Goal: Transaction & Acquisition: Purchase product/service

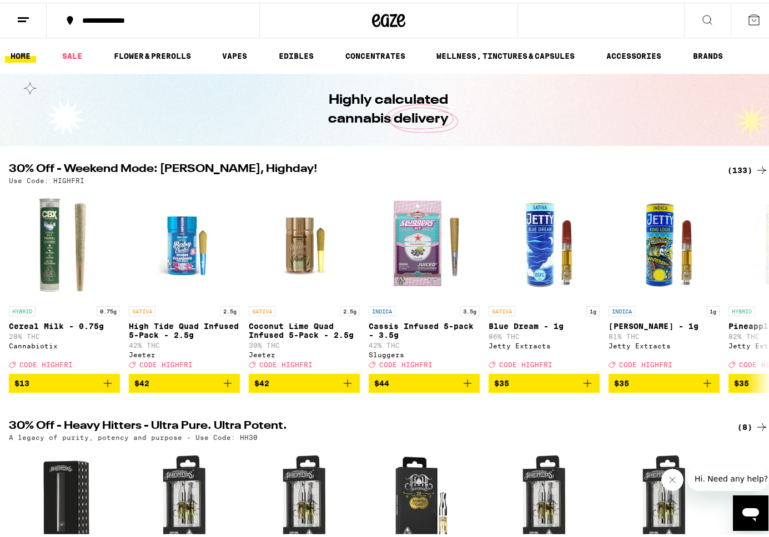
click at [681, 168] on div "(133)" at bounding box center [747, 167] width 41 height 13
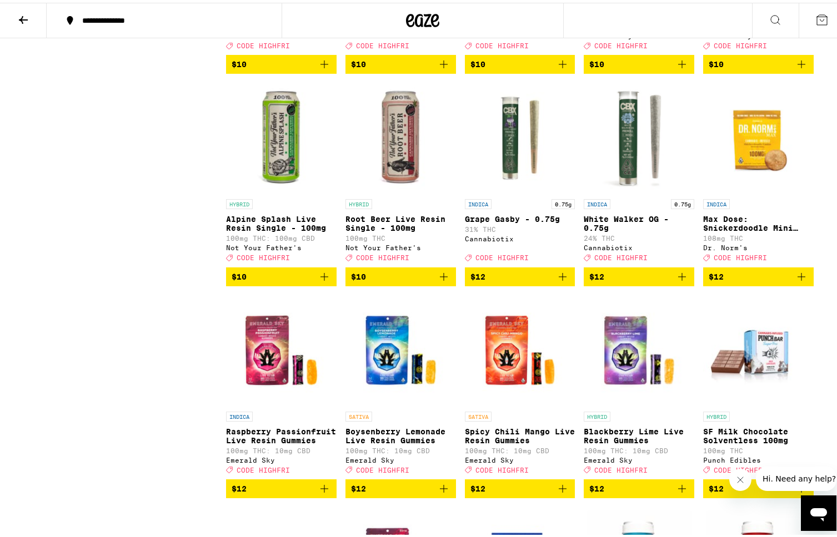
scroll to position [1152, 0]
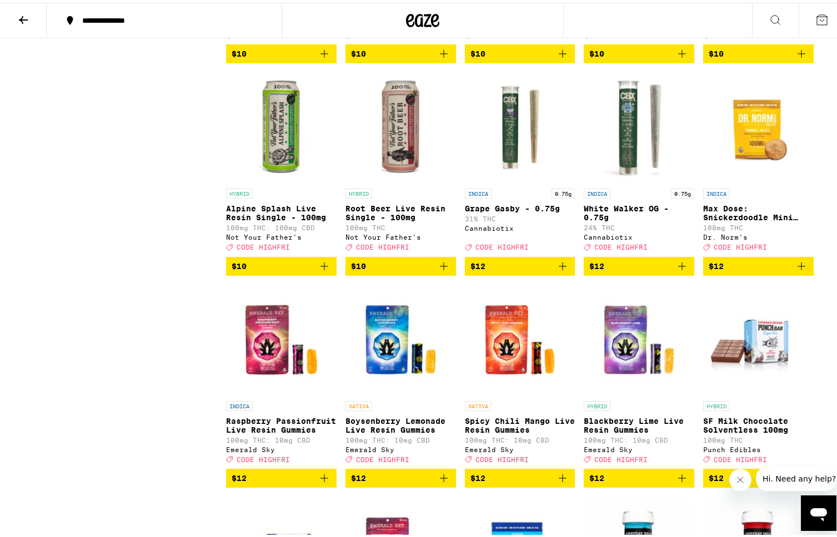
click at [440, 268] on icon "Add to bag" at bounding box center [444, 264] width 8 height 8
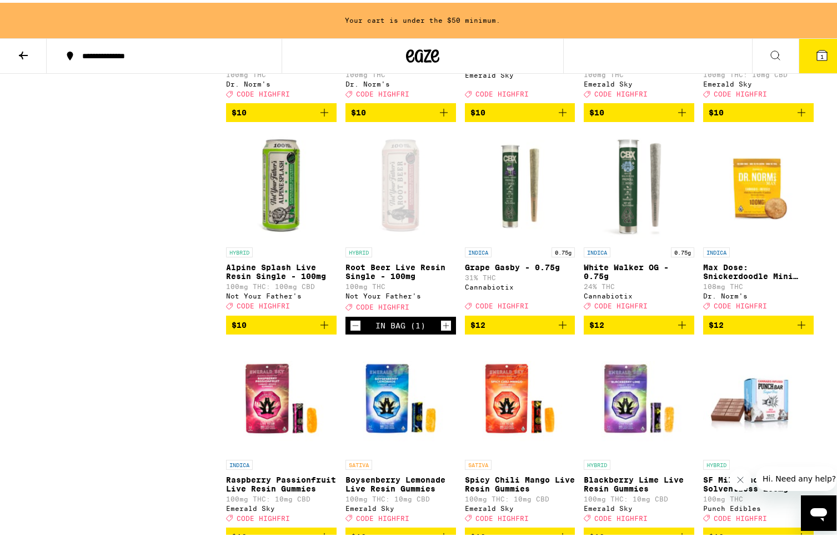
scroll to position [1195, 0]
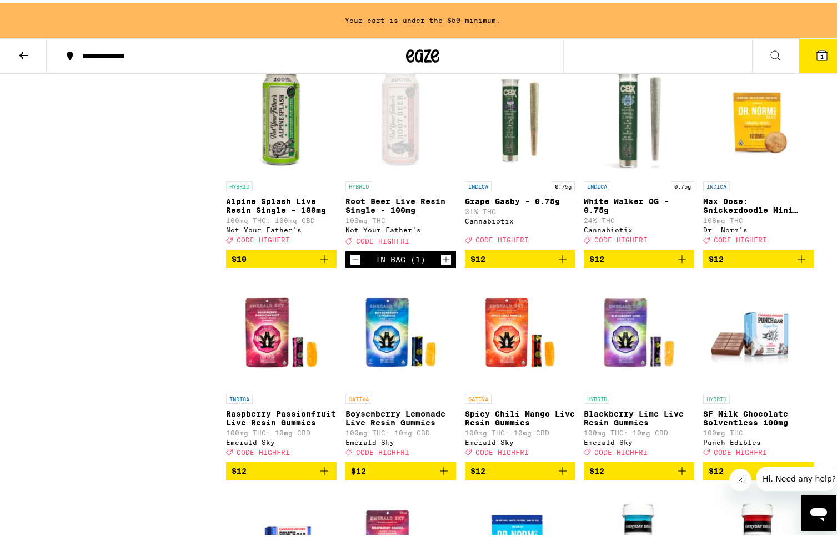
click at [442, 260] on icon "Increment" at bounding box center [445, 257] width 6 height 6
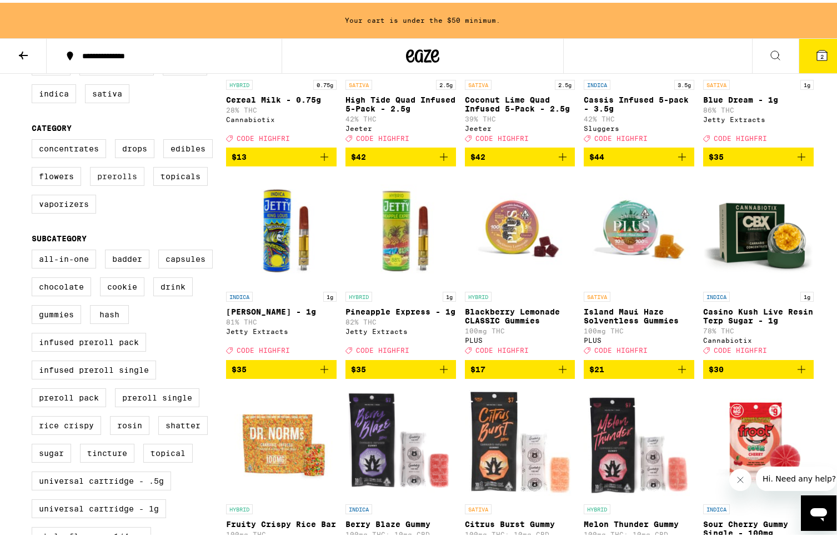
scroll to position [220, 0]
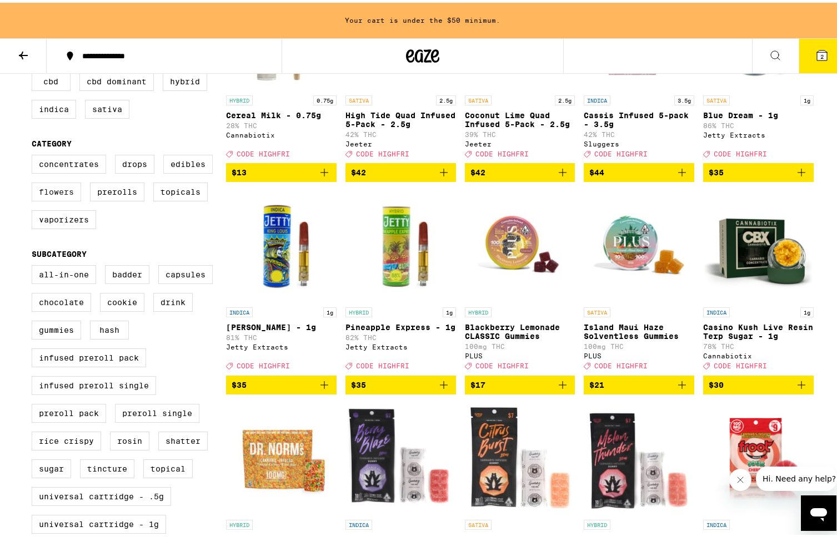
click at [61, 196] on label "Flowers" at bounding box center [56, 189] width 49 height 19
click at [34, 154] on input "Flowers" at bounding box center [34, 154] width 1 height 1
checkbox input "true"
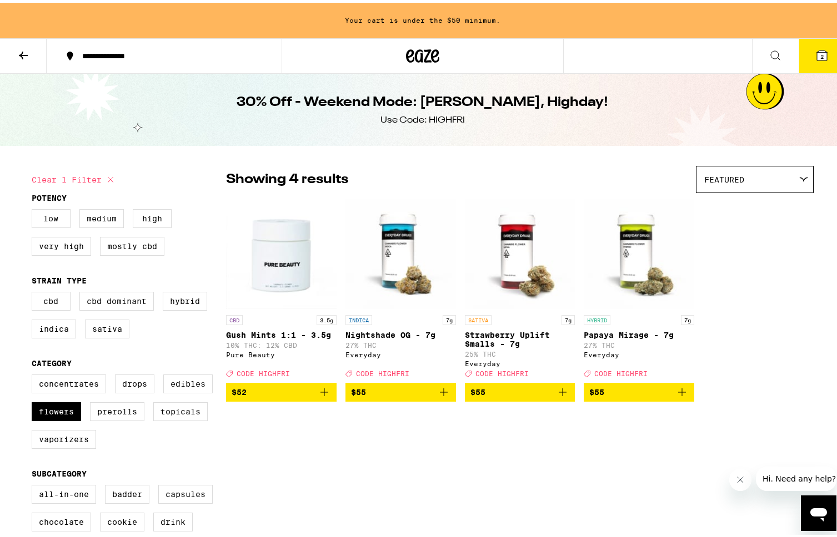
click at [441, 396] on icon "Add to bag" at bounding box center [443, 389] width 13 height 13
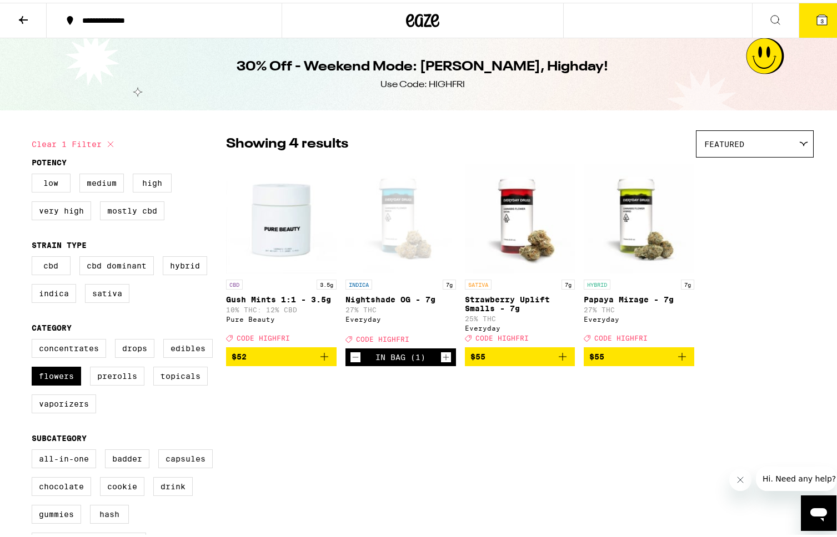
click at [681, 16] on button "3" at bounding box center [821, 18] width 47 height 34
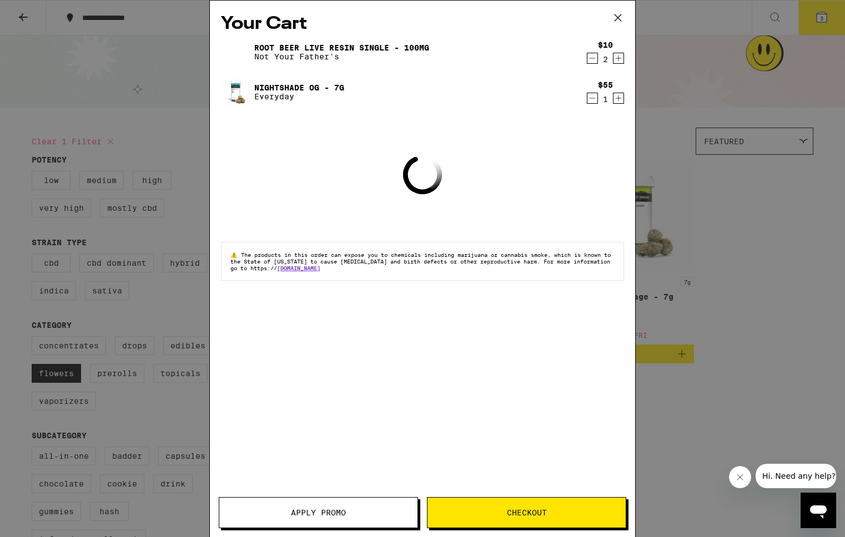
click at [243, 457] on button "Apply Promo" at bounding box center [318, 512] width 199 height 31
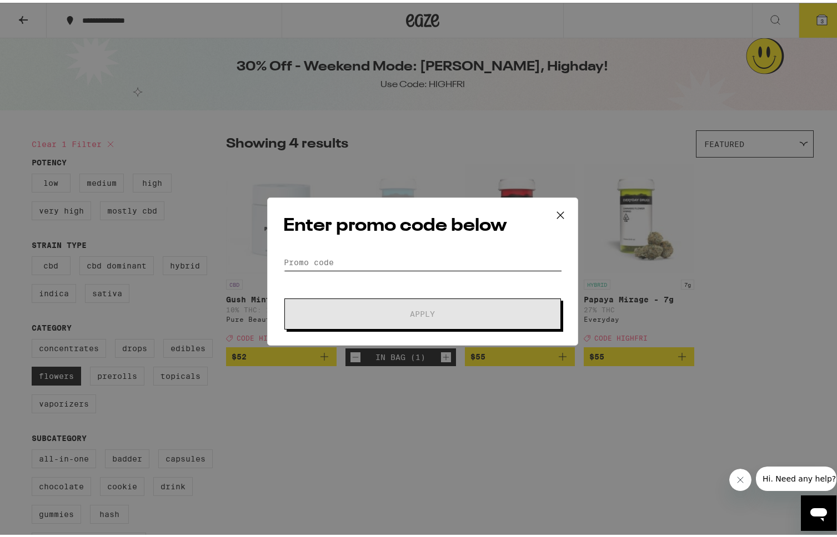
click at [342, 252] on input "Promo Code" at bounding box center [422, 259] width 279 height 17
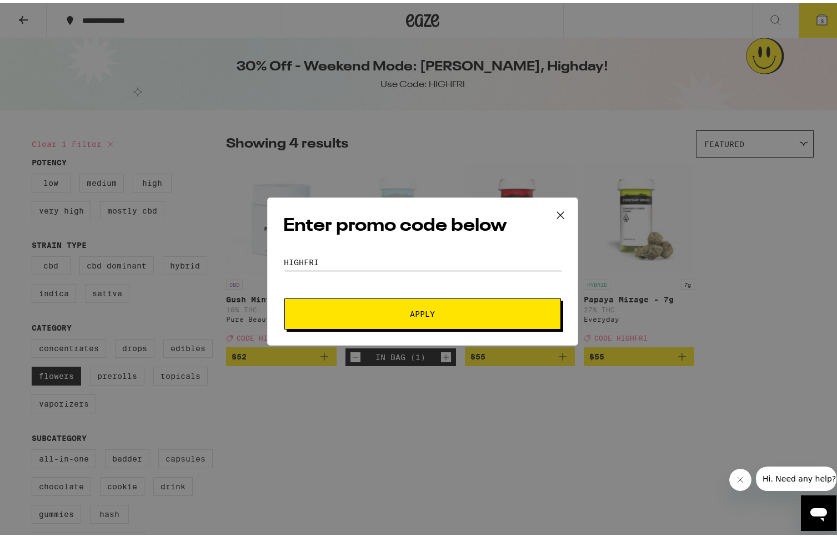
type input "HIGHFRI"
click at [355, 311] on span "Apply" at bounding box center [423, 312] width 200 height 8
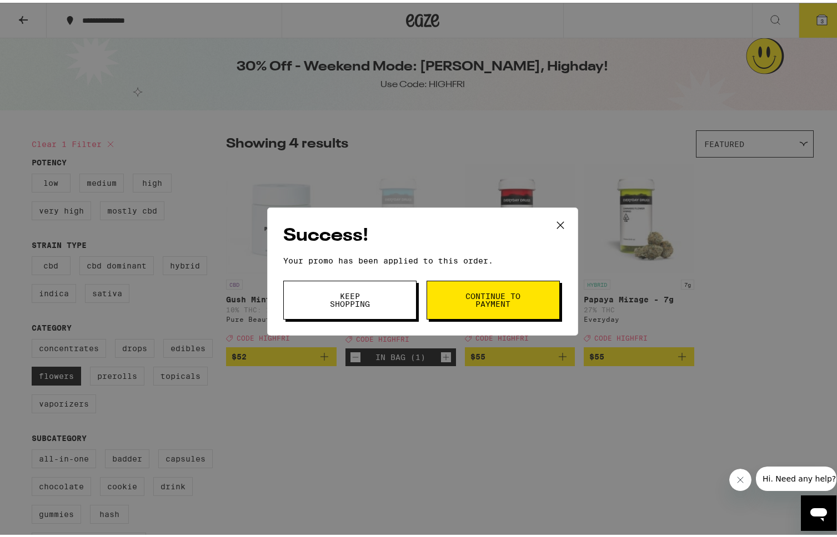
click at [367, 291] on span "Keep Shopping" at bounding box center [349, 298] width 57 height 16
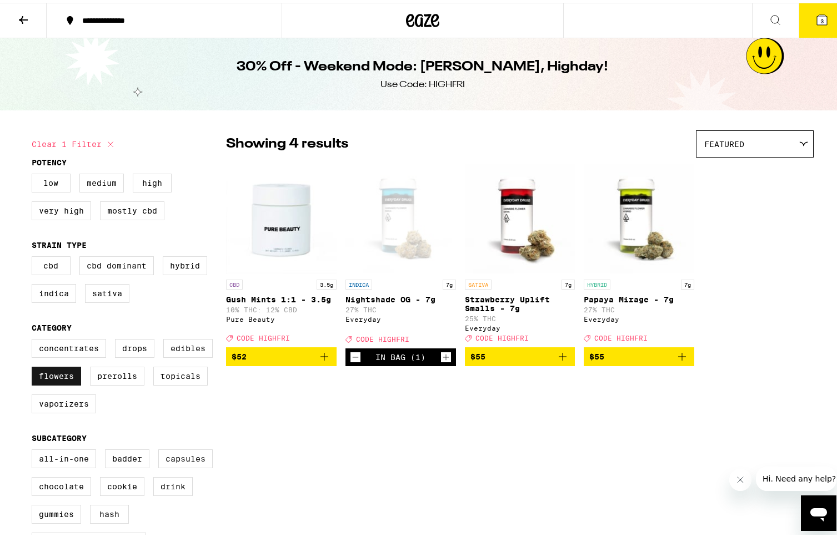
click at [57, 382] on label "Flowers" at bounding box center [56, 373] width 49 height 19
click at [34, 339] on input "Flowers" at bounding box center [34, 338] width 1 height 1
checkbox input "false"
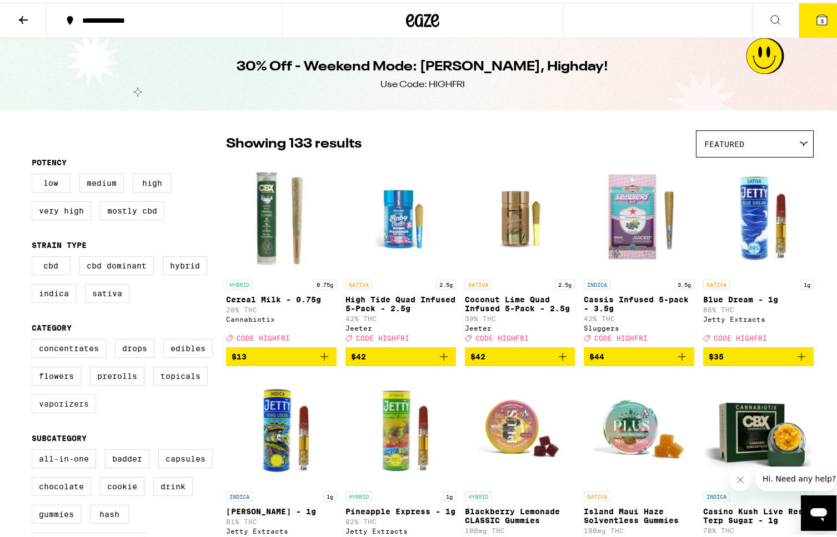
click at [59, 411] on label "Vaporizers" at bounding box center [64, 401] width 64 height 19
click at [34, 339] on input "Vaporizers" at bounding box center [34, 338] width 1 height 1
checkbox input "true"
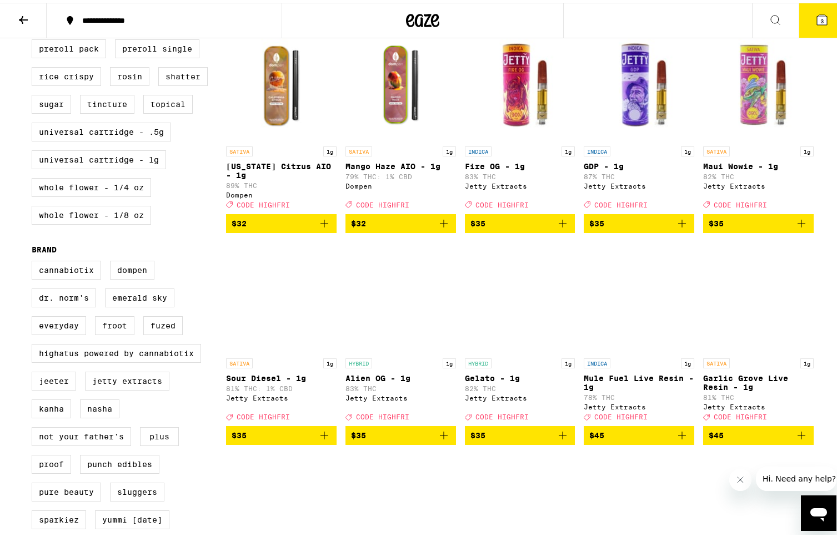
scroll to position [360, 0]
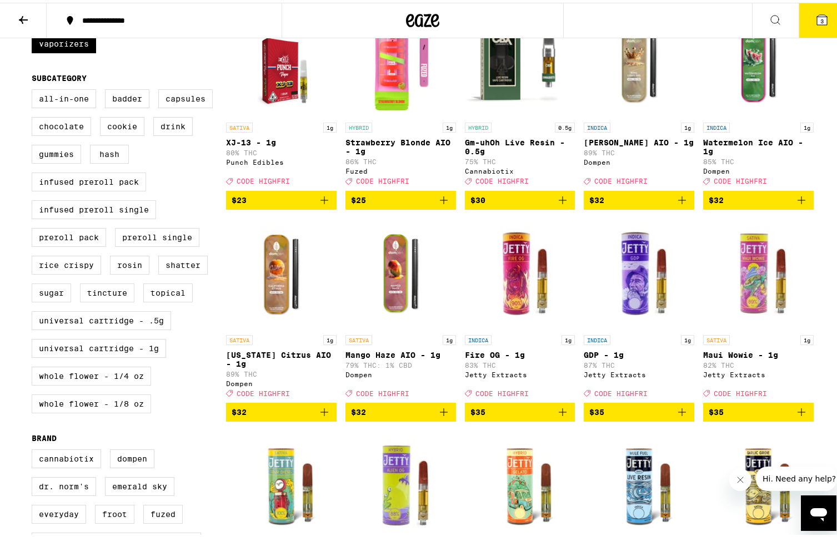
click at [318, 204] on icon "Add to bag" at bounding box center [324, 197] width 13 height 13
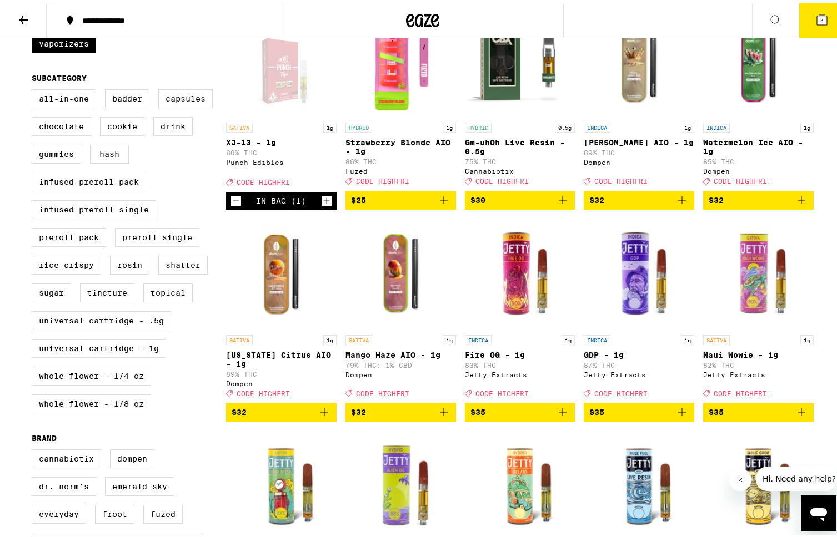
click at [681, 21] on span "4" at bounding box center [821, 18] width 3 height 7
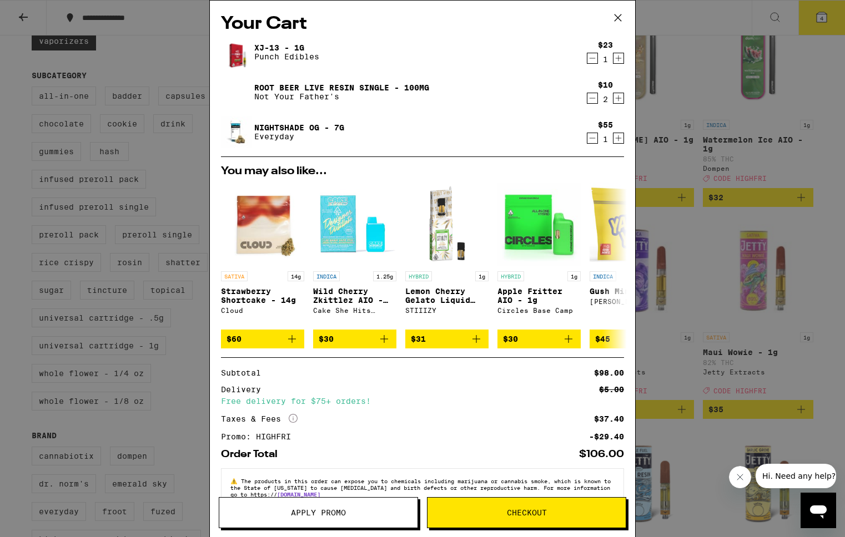
click at [303, 457] on span "Apply Promo" at bounding box center [318, 513] width 55 height 8
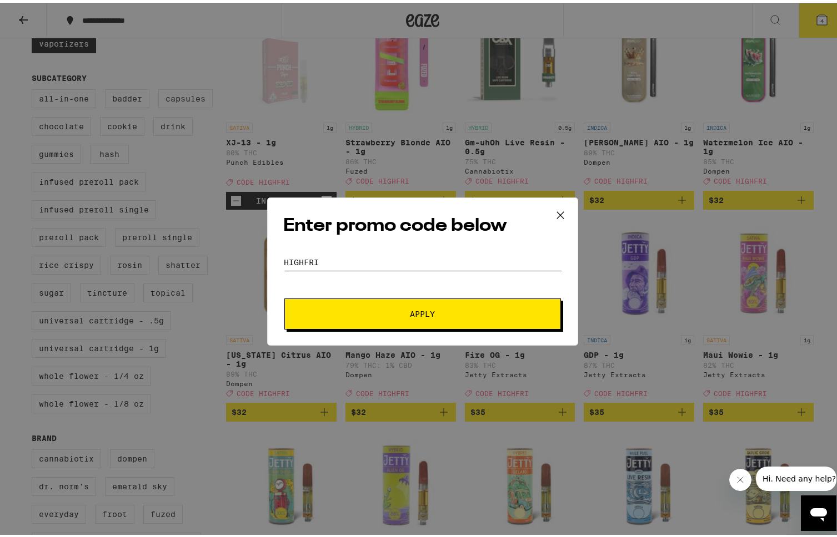
click at [362, 261] on input "HIGHFRI" at bounding box center [422, 259] width 279 height 17
click at [359, 308] on span "Apply" at bounding box center [423, 312] width 200 height 8
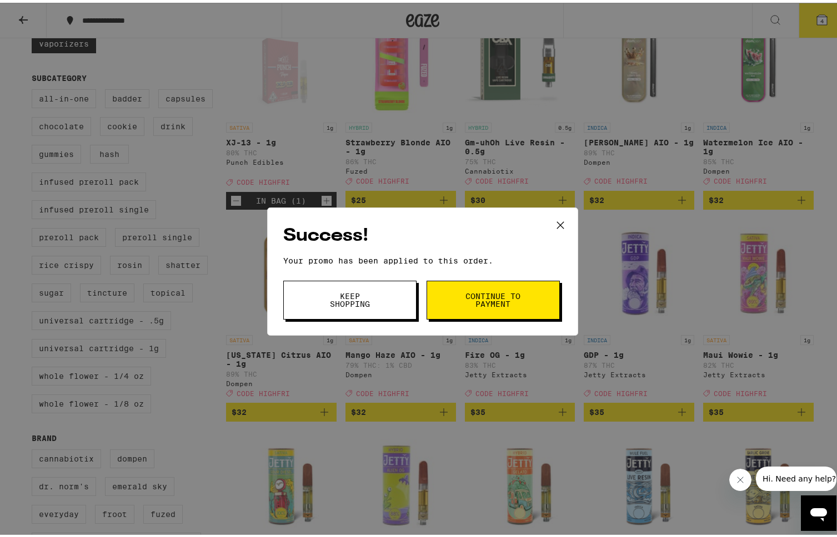
click at [443, 298] on button "Continue to payment" at bounding box center [492, 297] width 133 height 39
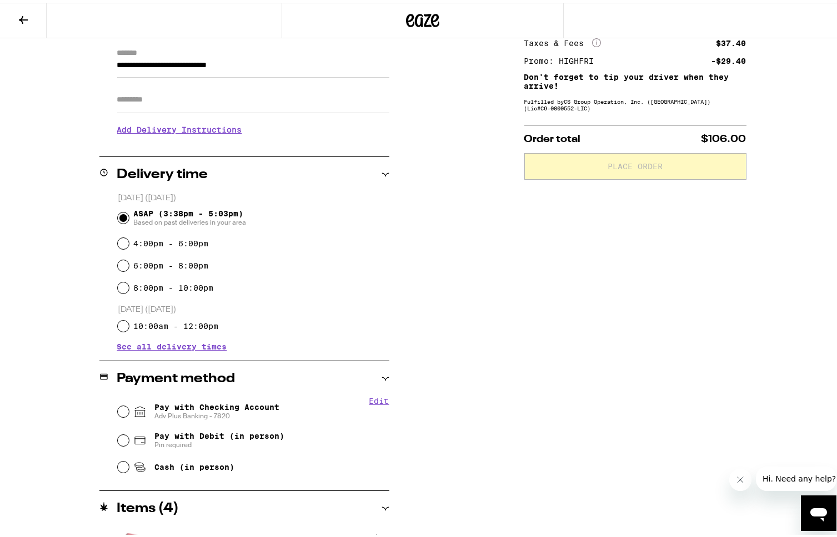
scroll to position [169, 0]
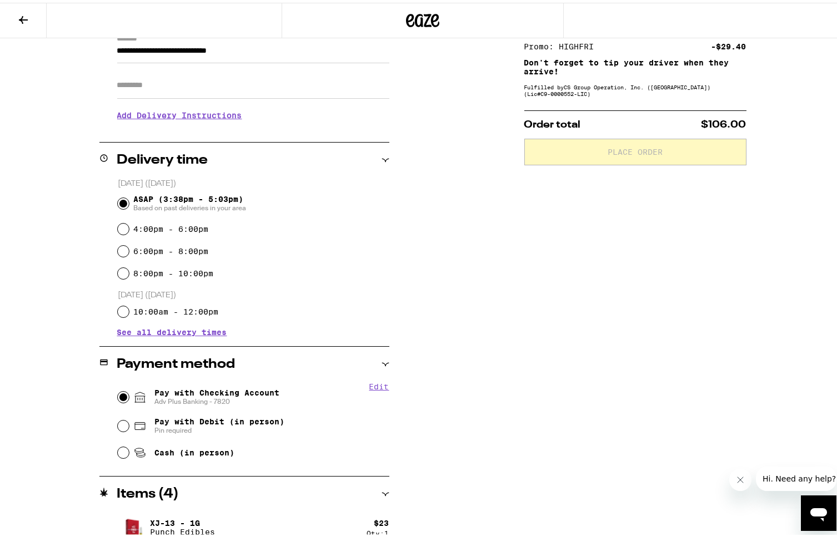
click at [119, 396] on input "Pay with Checking Account Adv Plus Banking - 7820" at bounding box center [123, 394] width 11 height 11
radio input "true"
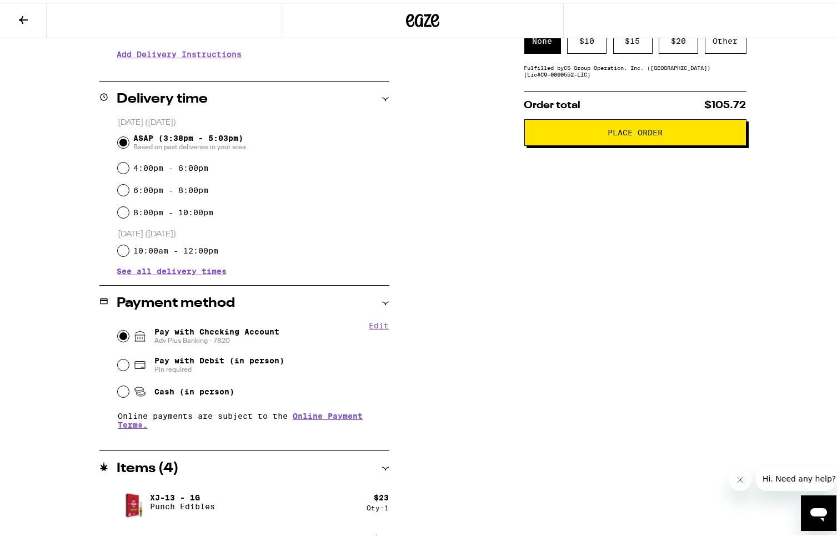
scroll to position [137, 0]
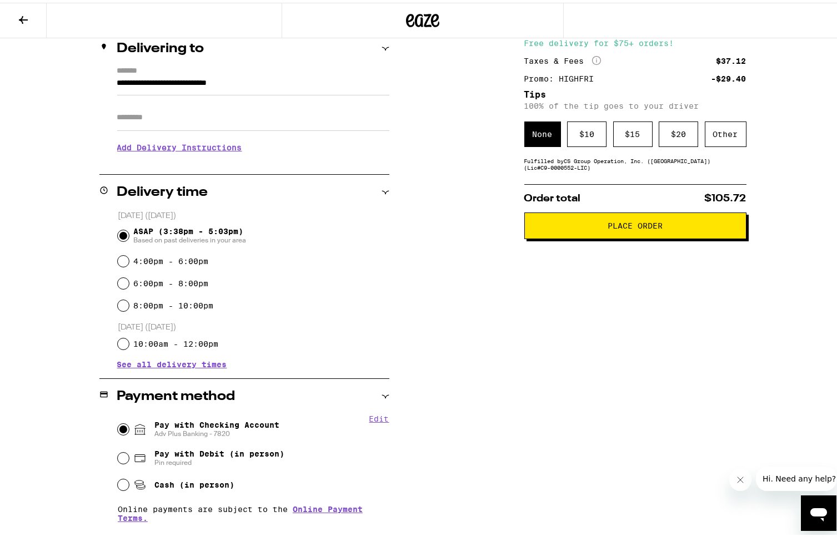
click at [607, 223] on span "Place Order" at bounding box center [634, 223] width 55 height 8
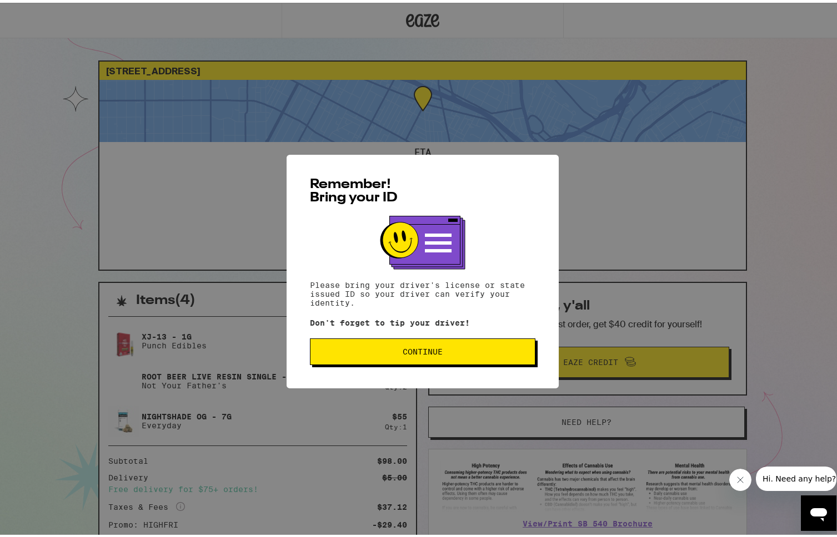
click at [402, 353] on span "Continue" at bounding box center [422, 349] width 40 height 8
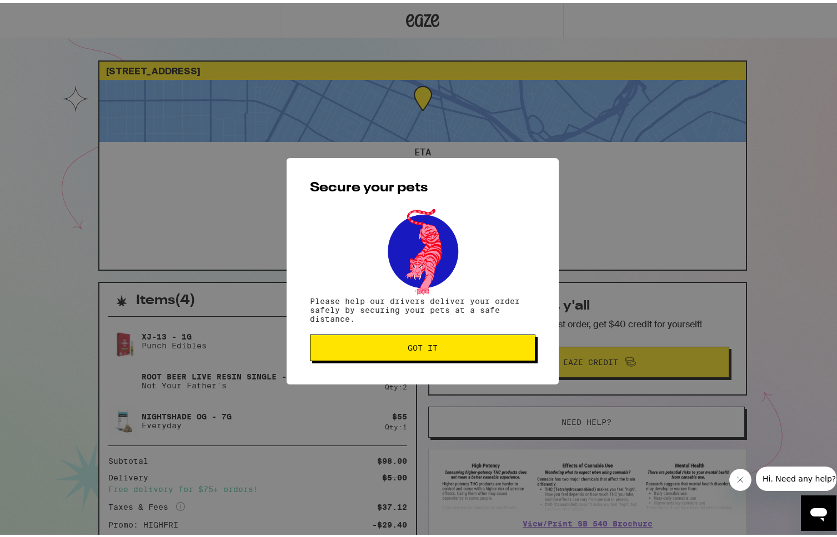
click at [407, 346] on span "Got it" at bounding box center [422, 345] width 30 height 8
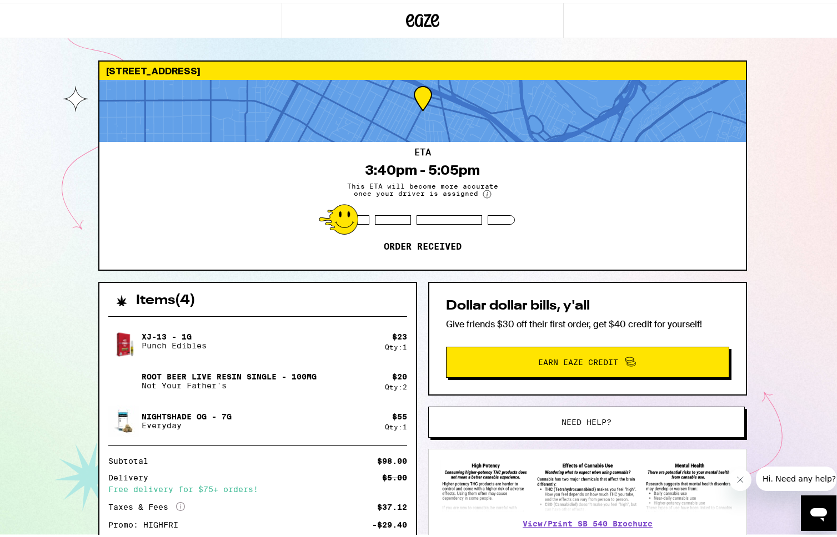
click at [553, 417] on span "Need help?" at bounding box center [586, 420] width 240 height 8
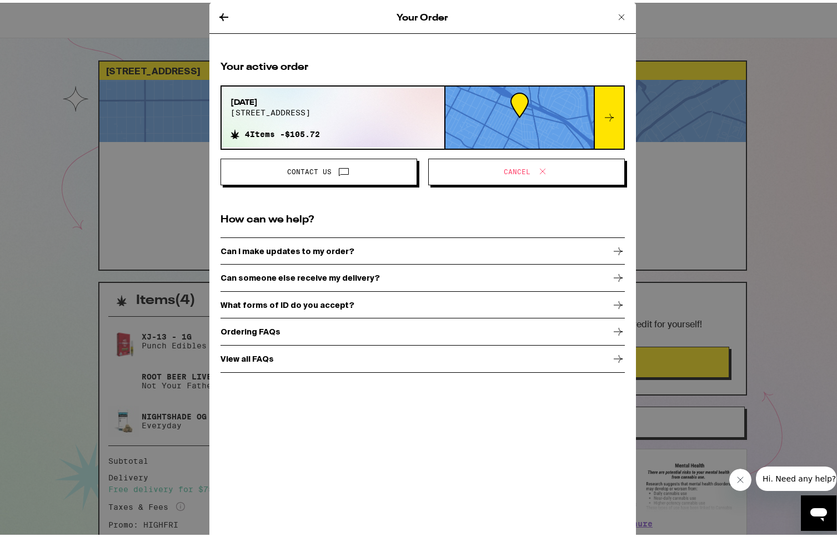
click at [337, 241] on div "Can I make updates to my order?" at bounding box center [422, 249] width 404 height 28
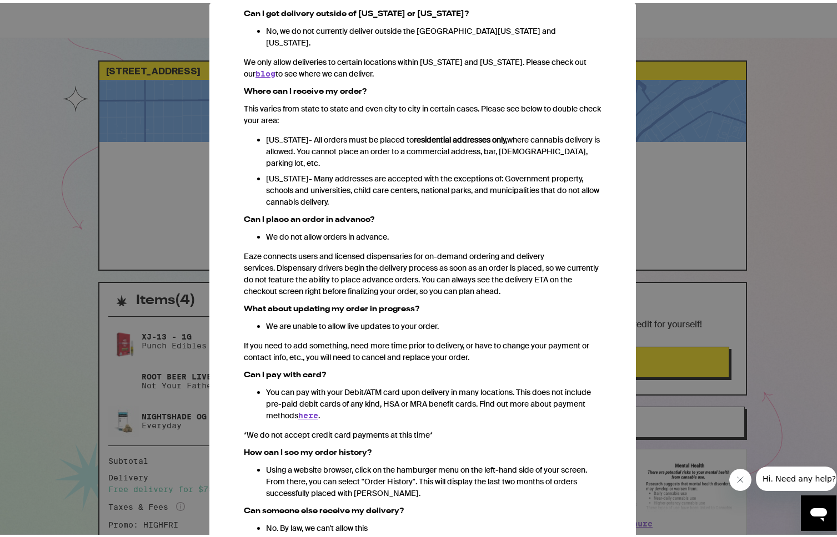
scroll to position [128, 0]
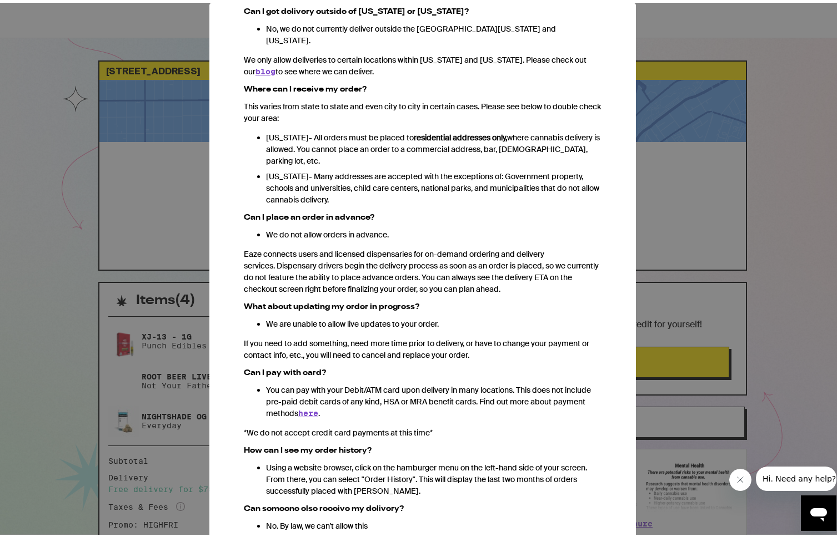
click at [681, 121] on div "Your Order Ordering FAQs We heard from you. You've got questions, and we've got…" at bounding box center [422, 268] width 845 height 537
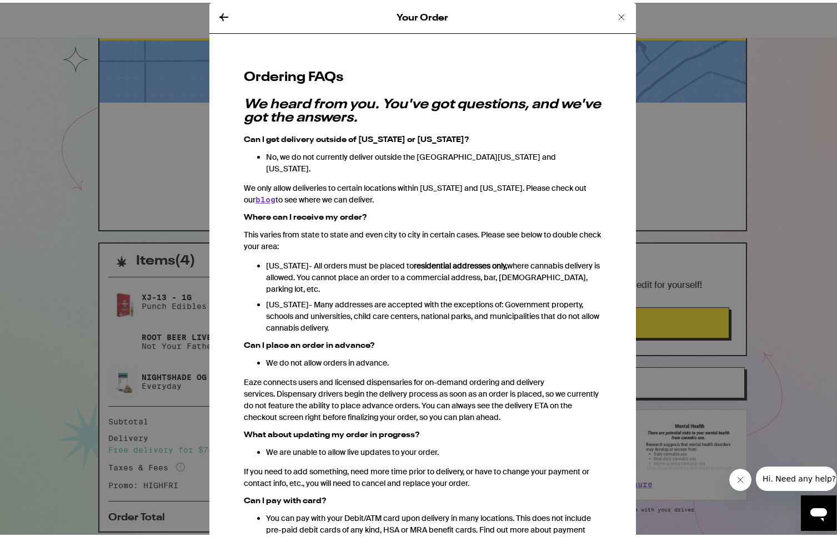
scroll to position [0, 0]
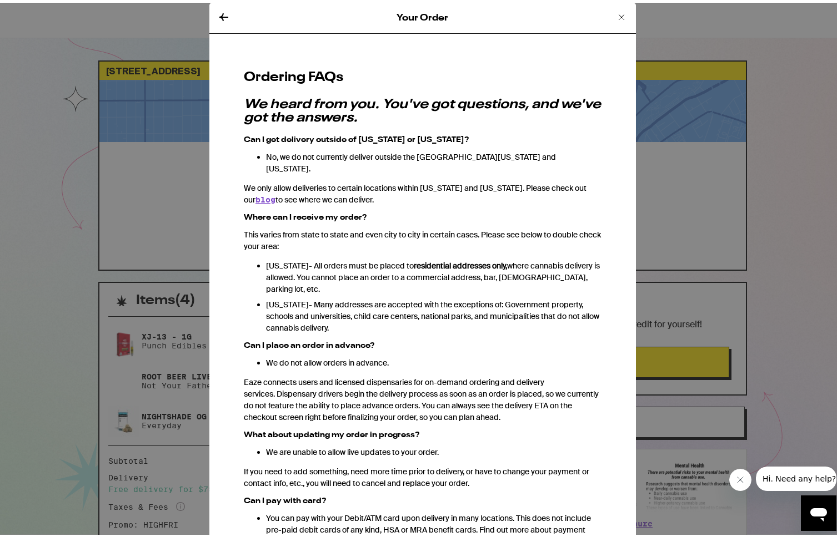
click at [618, 14] on icon at bounding box center [621, 15] width 6 height 6
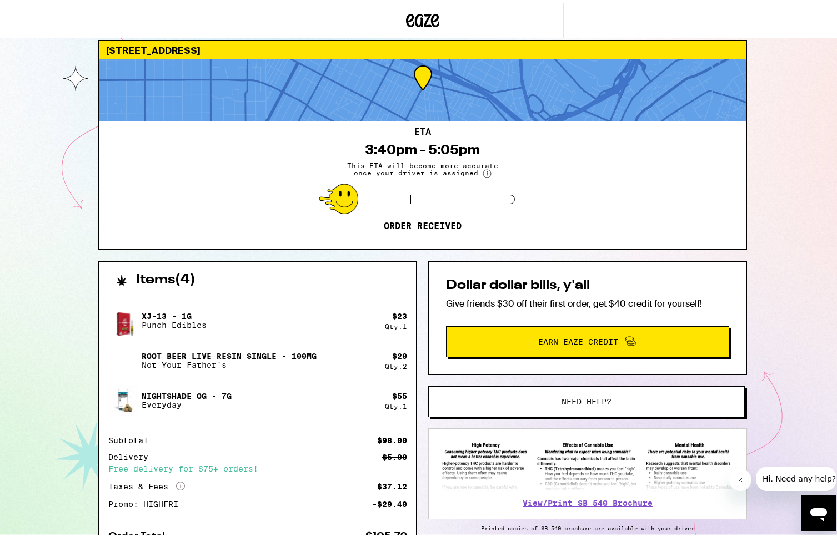
scroll to position [77, 0]
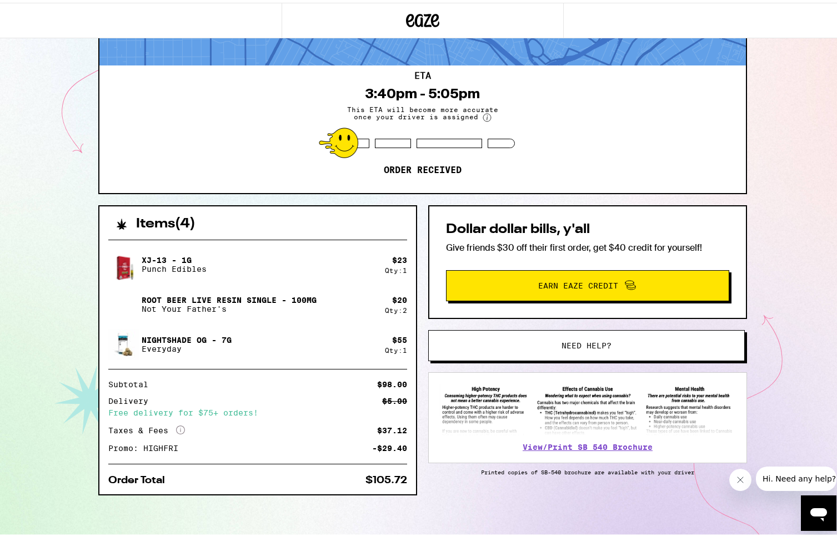
click at [288, 142] on div "ETA 3:40pm - 5:05pm This ETA will become more accurate once your driver is assi…" at bounding box center [422, 127] width 646 height 128
click at [117, 264] on img at bounding box center [123, 262] width 31 height 41
click at [163, 267] on p "Punch Edibles" at bounding box center [174, 266] width 65 height 9
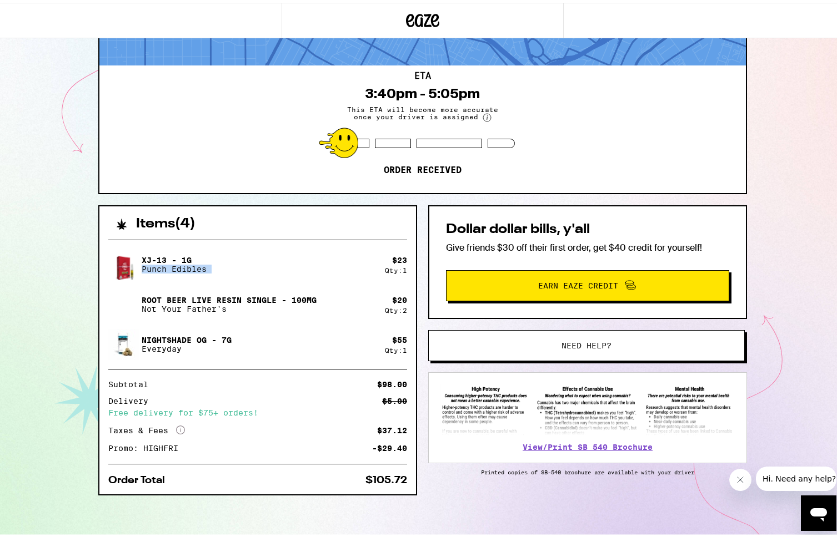
click at [124, 263] on img at bounding box center [123, 262] width 31 height 41
click at [218, 294] on p "Root Beer Live Resin Single - 100mg" at bounding box center [229, 297] width 175 height 9
